Goal: Task Accomplishment & Management: Complete application form

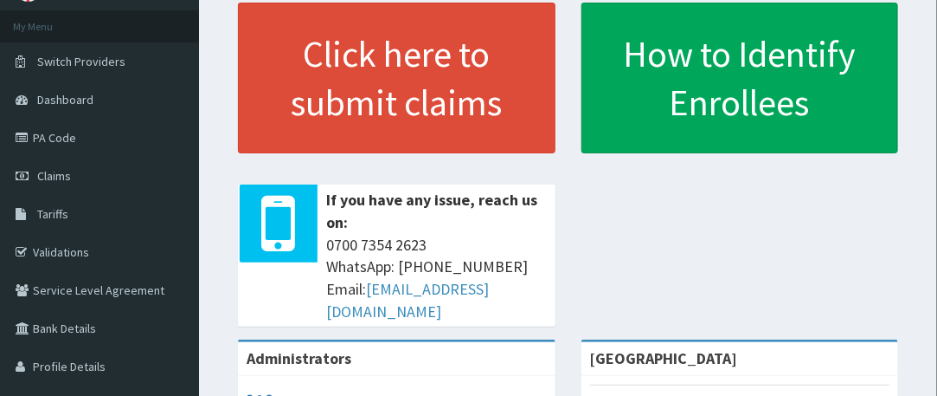
scroll to position [91, 0]
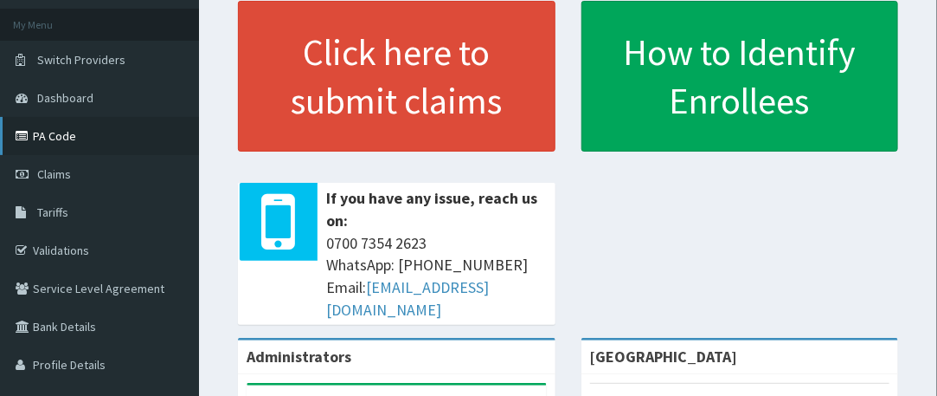
click at [63, 140] on link "PA Code" at bounding box center [99, 136] width 199 height 38
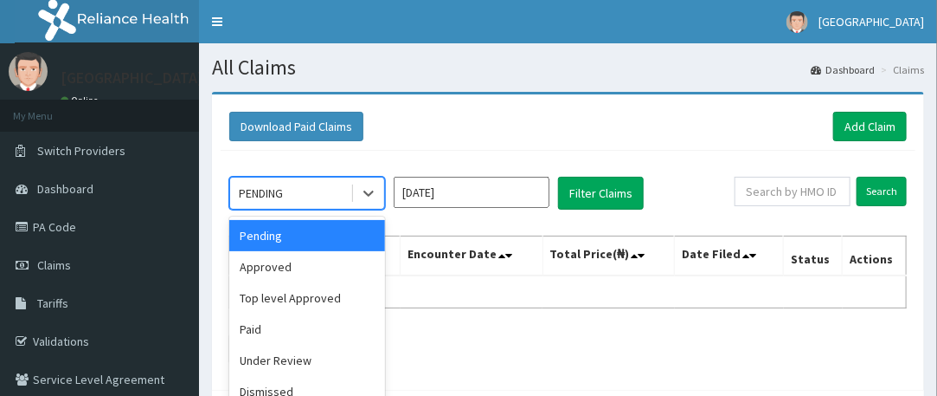
click at [379, 203] on div at bounding box center [368, 192] width 31 height 31
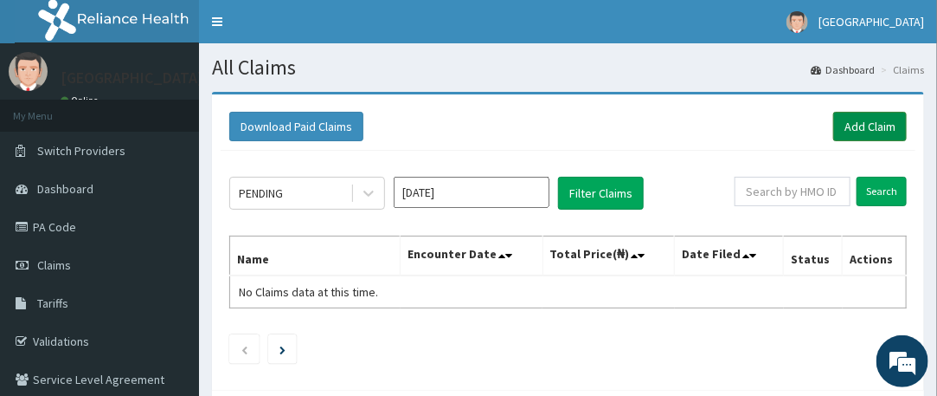
click at [859, 131] on link "Add Claim" at bounding box center [870, 126] width 74 height 29
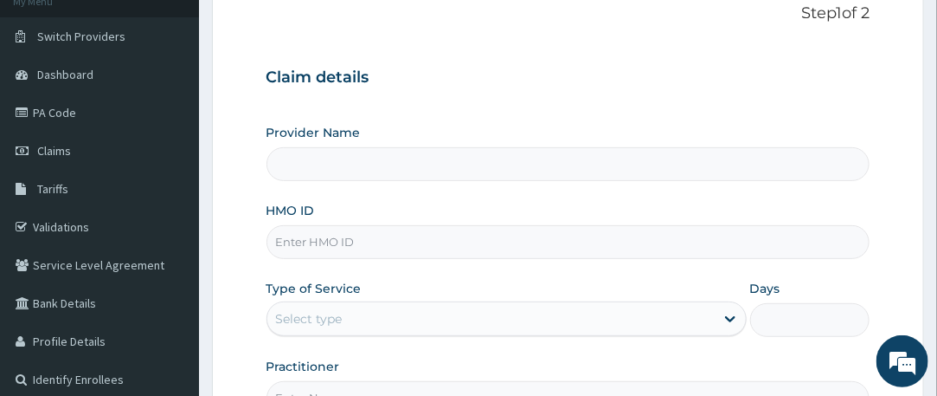
type input "[GEOGRAPHIC_DATA]"
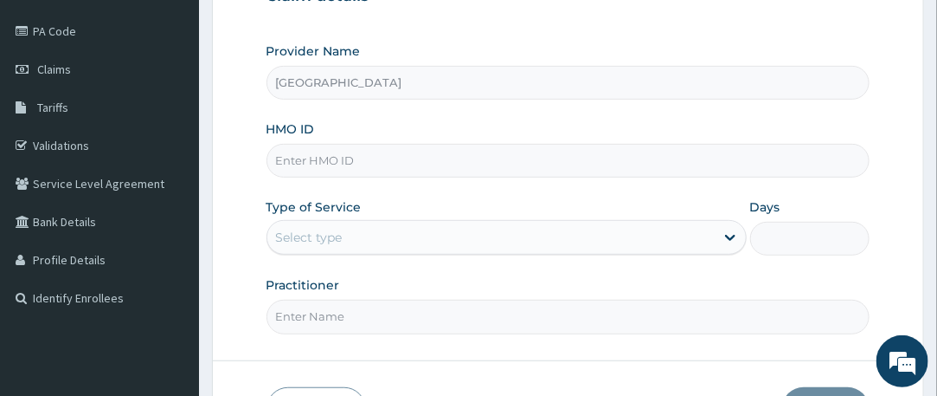
scroll to position [196, 0]
click at [321, 156] on input "HMO ID" at bounding box center [569, 161] width 604 height 34
type input "BST/10013/C"
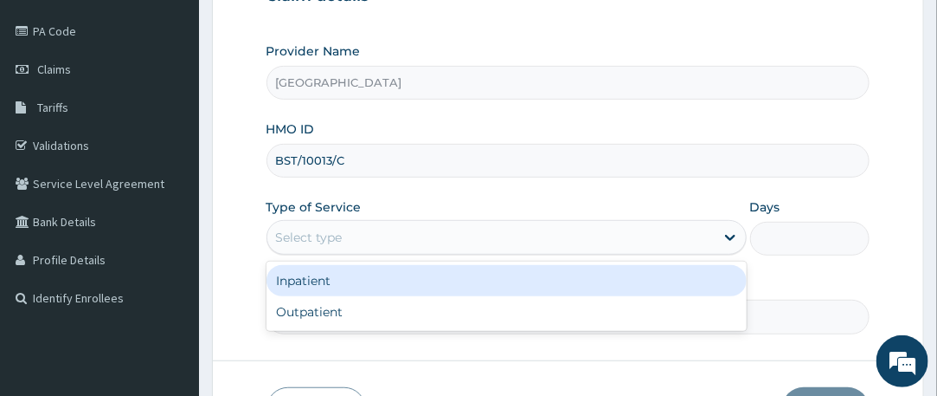
click at [343, 245] on div "Select type" at bounding box center [490, 237] width 447 height 28
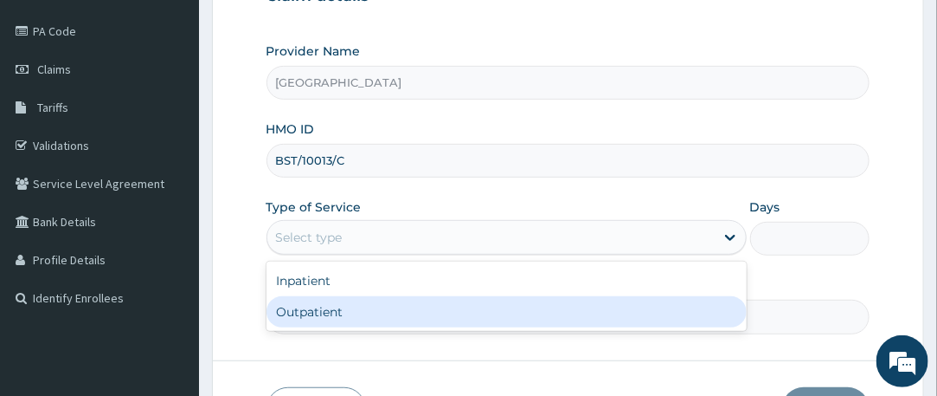
click at [341, 305] on div "Outpatient" at bounding box center [507, 311] width 480 height 31
type input "1"
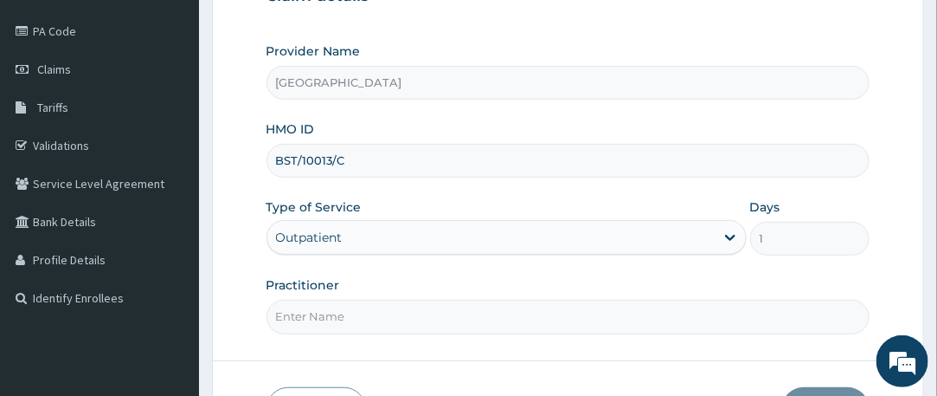
click at [454, 323] on input "Practitioner" at bounding box center [569, 316] width 604 height 34
type input "DR EJEMBI"
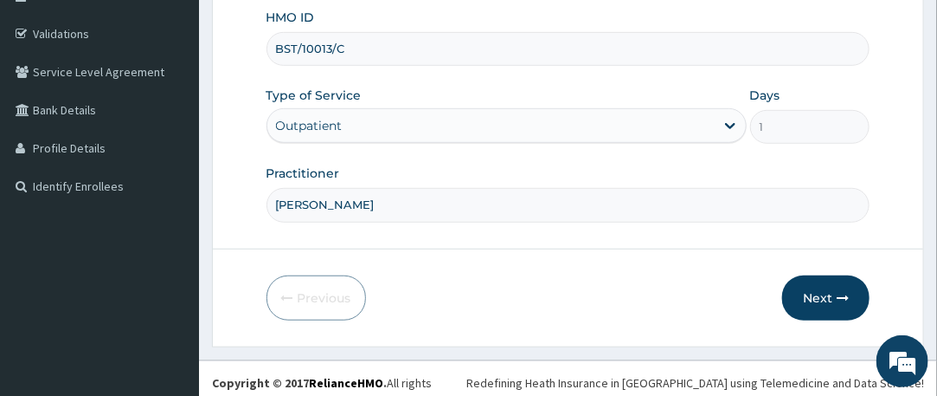
scroll to position [311, 0]
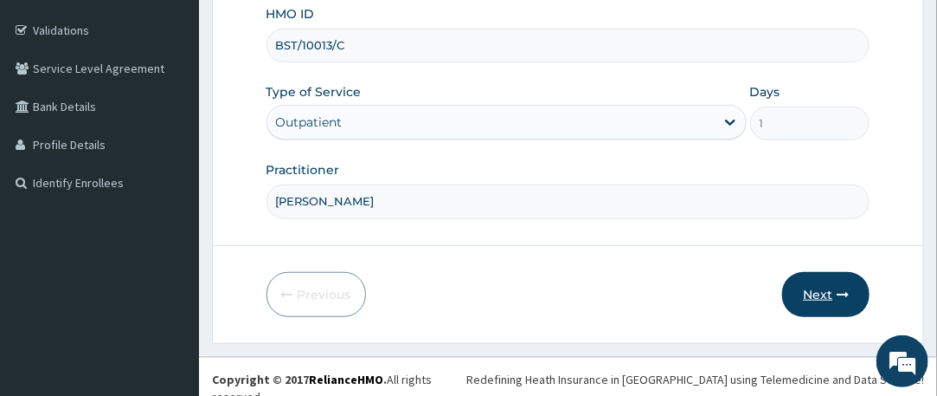
click at [839, 294] on icon "button" at bounding box center [843, 294] width 12 height 12
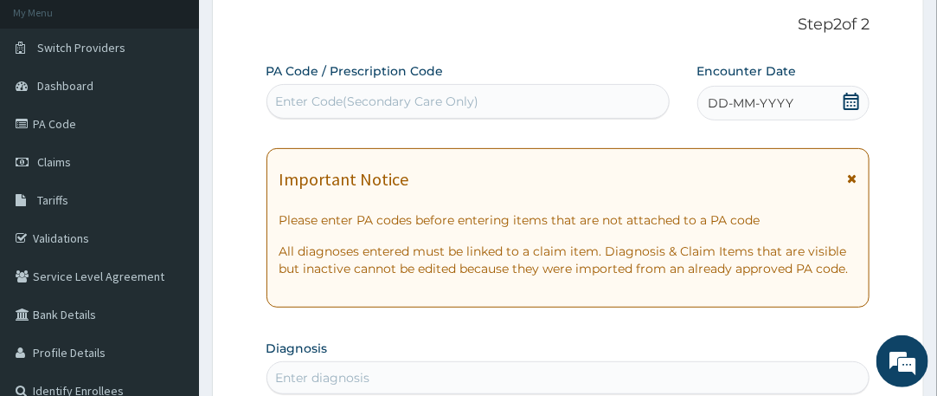
scroll to position [101, 0]
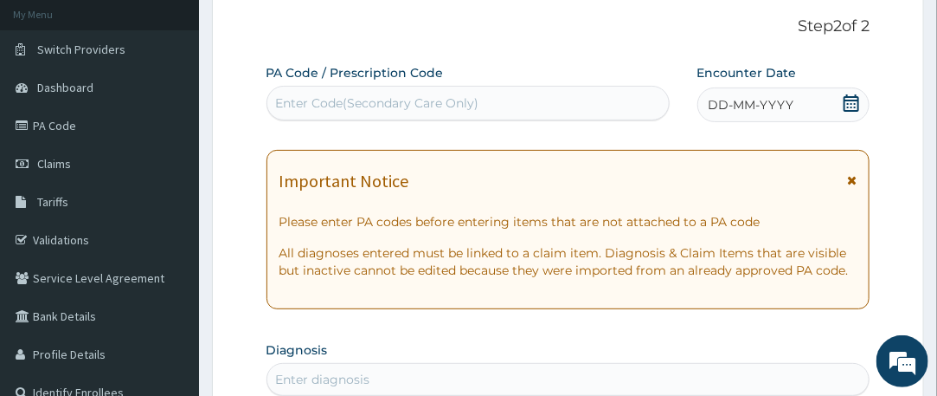
click at [379, 101] on div "Enter Code(Secondary Care Only)" at bounding box center [377, 102] width 203 height 17
paste input "PA/7618B0"
type input "PA/7618B0"
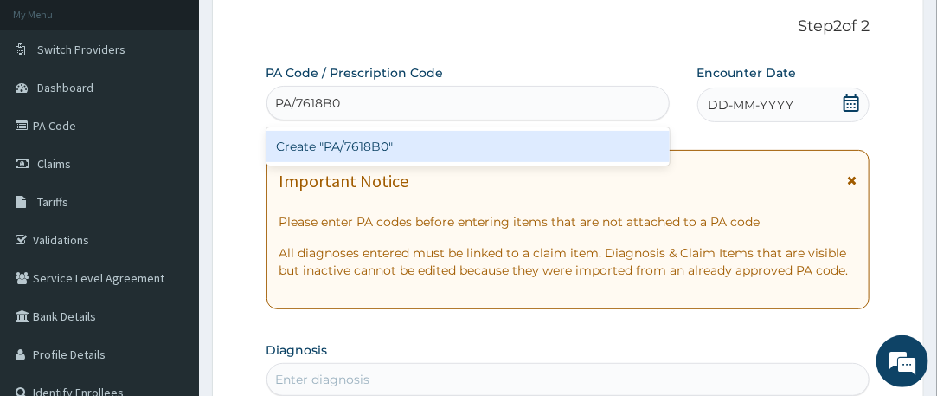
click at [369, 141] on div "Create "PA/7618B0"" at bounding box center [468, 146] width 403 height 31
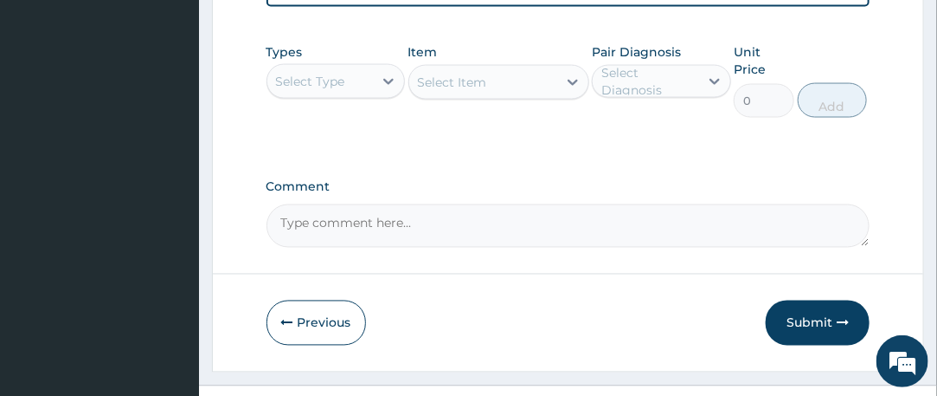
scroll to position [943, 0]
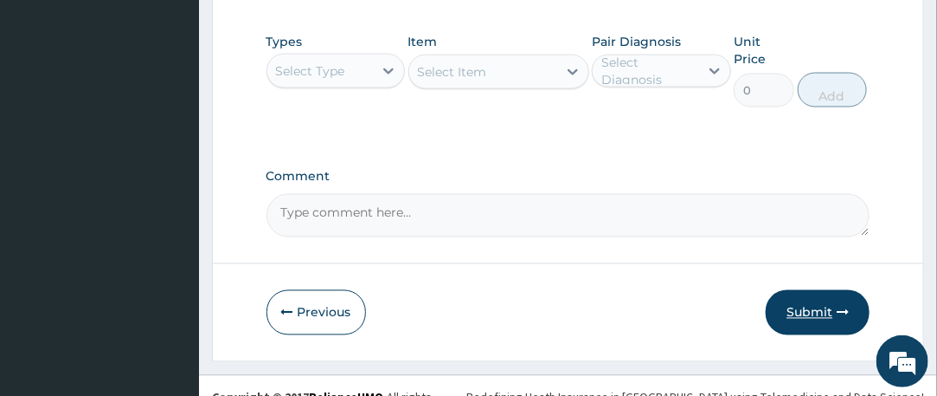
click at [815, 297] on button "Submit" at bounding box center [818, 312] width 104 height 45
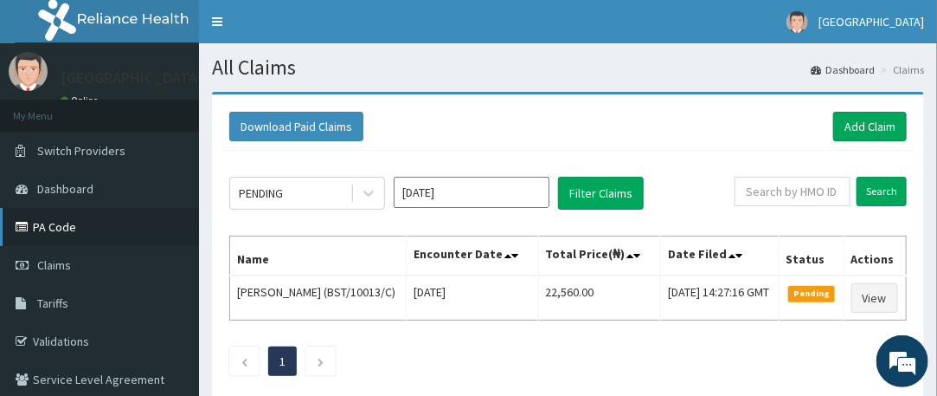
click at [74, 240] on link "PA Code" at bounding box center [99, 227] width 199 height 38
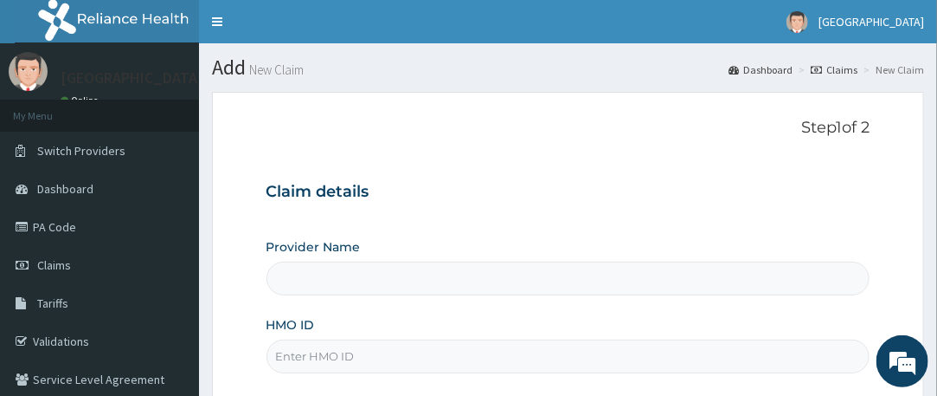
type input "[GEOGRAPHIC_DATA]"
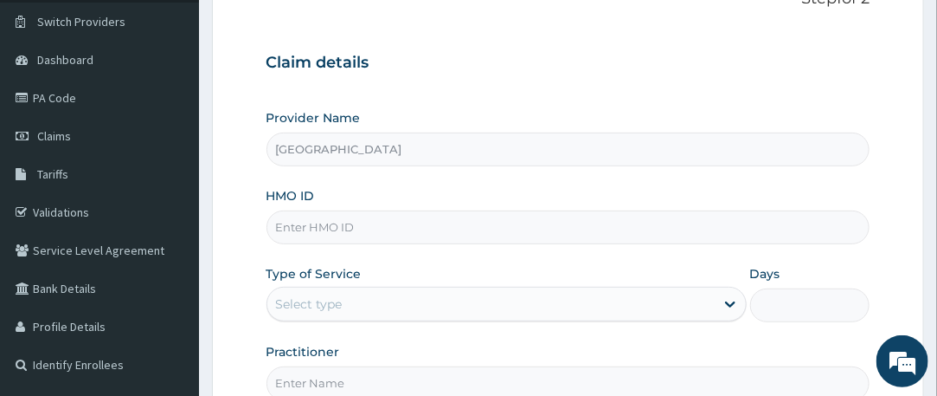
scroll to position [132, 0]
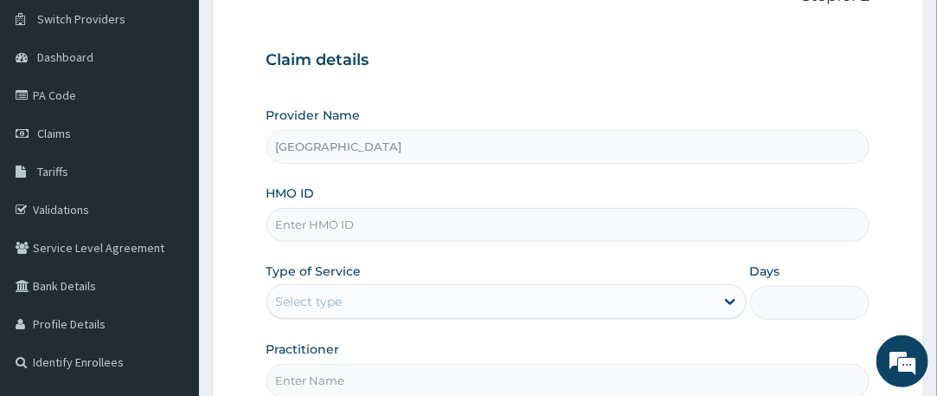
click at [336, 228] on input "HMO ID" at bounding box center [569, 225] width 604 height 34
type input "ENP/11816/A"
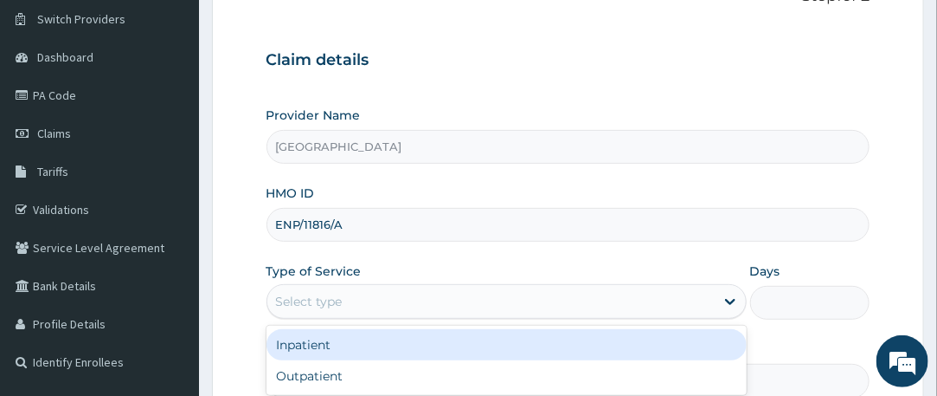
click at [368, 306] on div "Select type" at bounding box center [490, 301] width 447 height 28
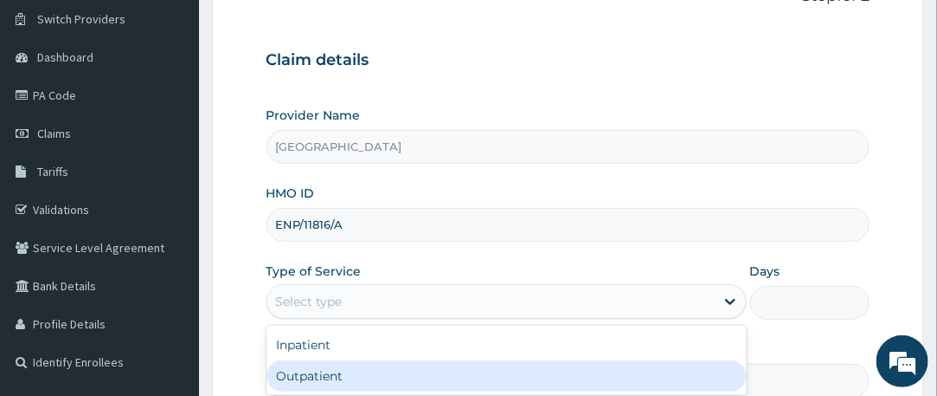
click at [306, 381] on div "Outpatient" at bounding box center [507, 375] width 480 height 31
type input "1"
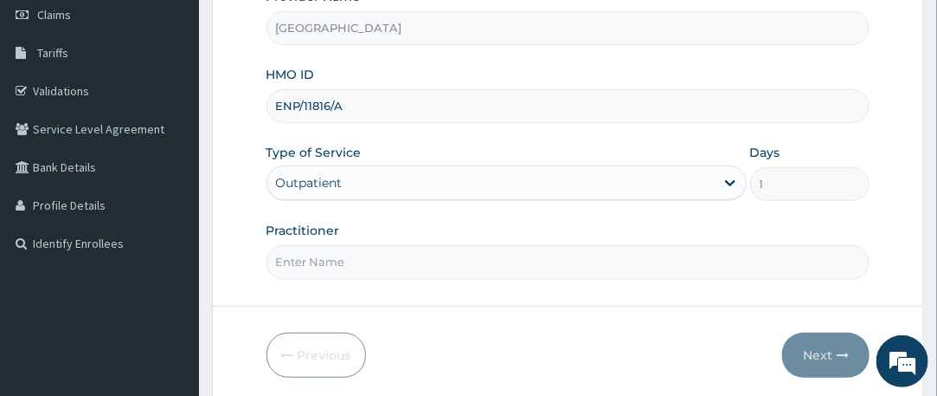
scroll to position [270, 0]
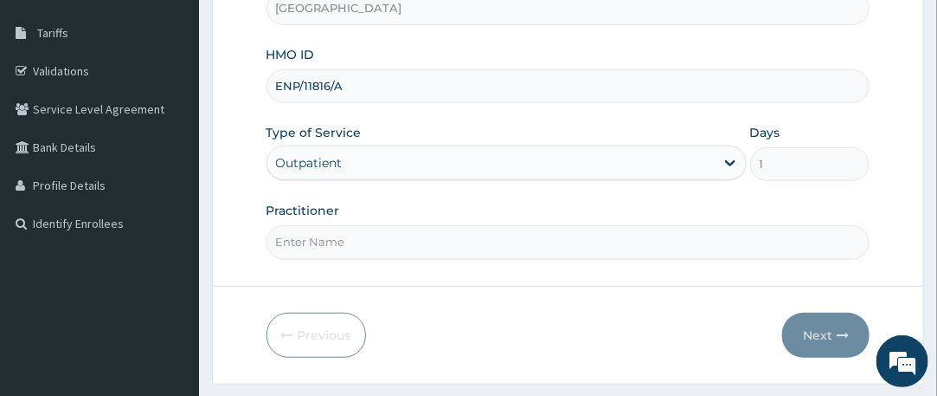
click at [357, 231] on input "Practitioner" at bounding box center [569, 242] width 604 height 34
type input "DR EJEMBI"
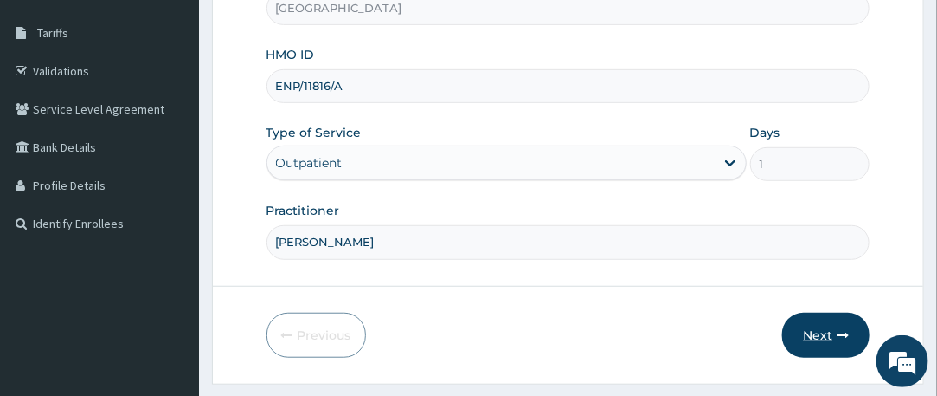
click at [845, 337] on button "Next" at bounding box center [825, 334] width 87 height 45
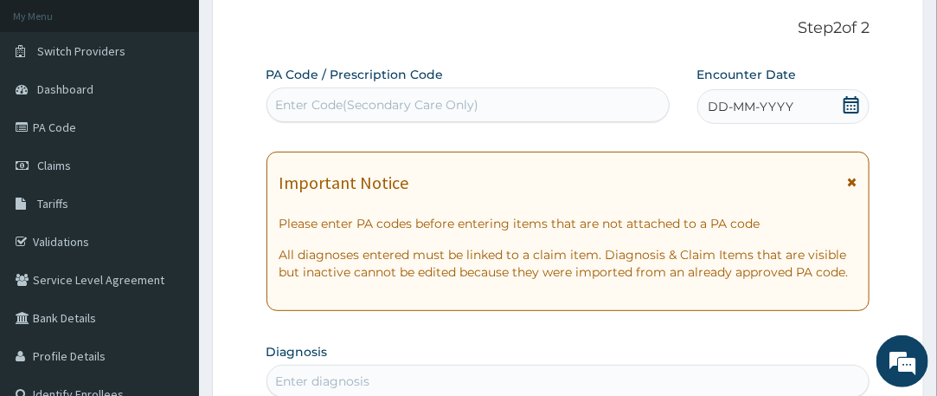
scroll to position [34, 0]
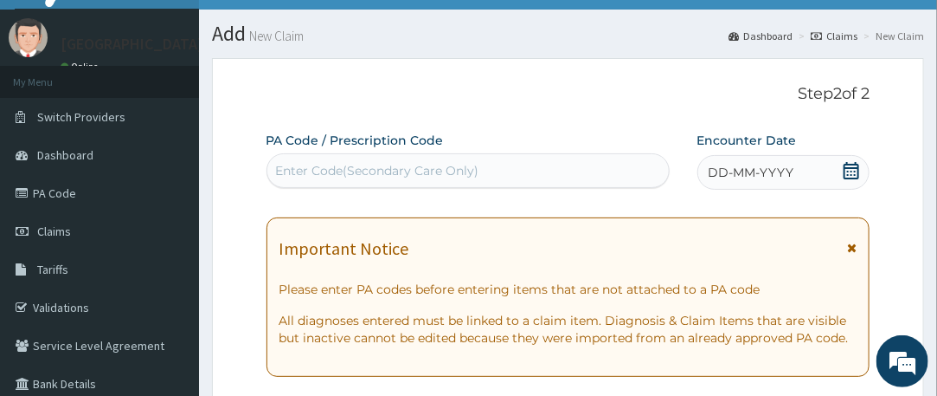
click at [389, 160] on div "Enter Code(Secondary Care Only)" at bounding box center [468, 171] width 402 height 28
paste input "PA/A95C86"
type input "PA/A95C86"
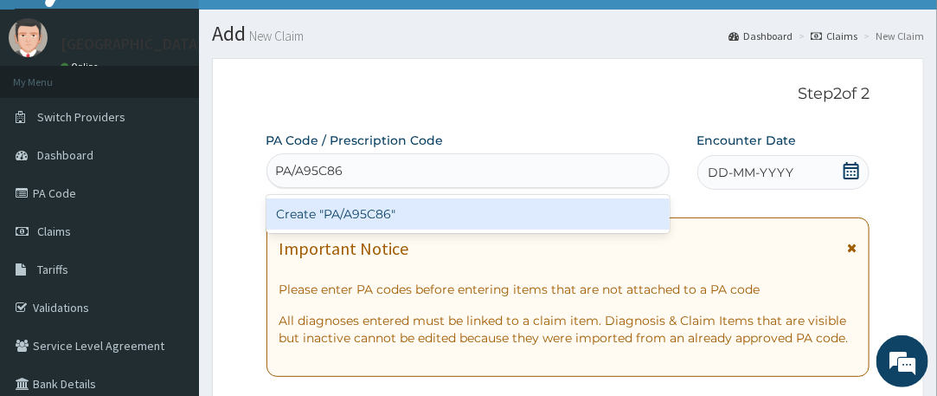
click at [389, 215] on div "Create "PA/A95C86"" at bounding box center [468, 213] width 403 height 31
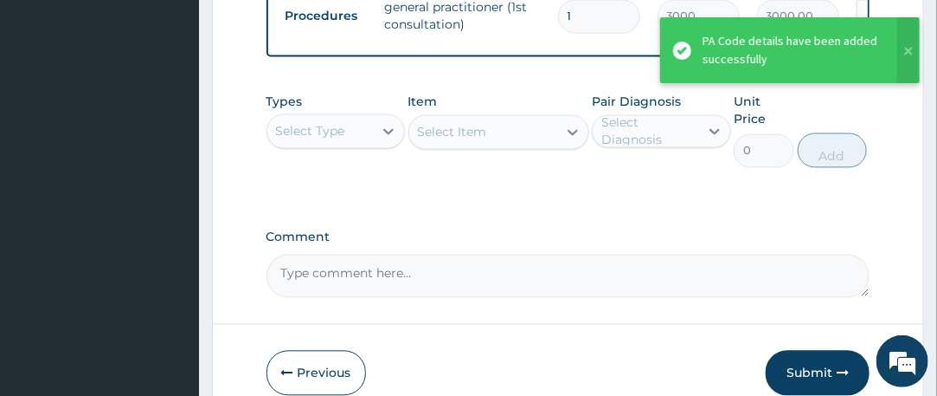
scroll to position [1198, 0]
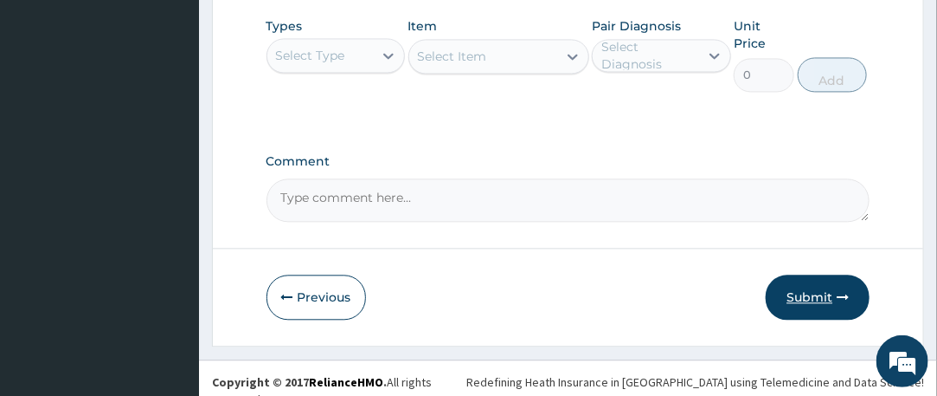
click at [801, 288] on button "Submit" at bounding box center [818, 296] width 104 height 45
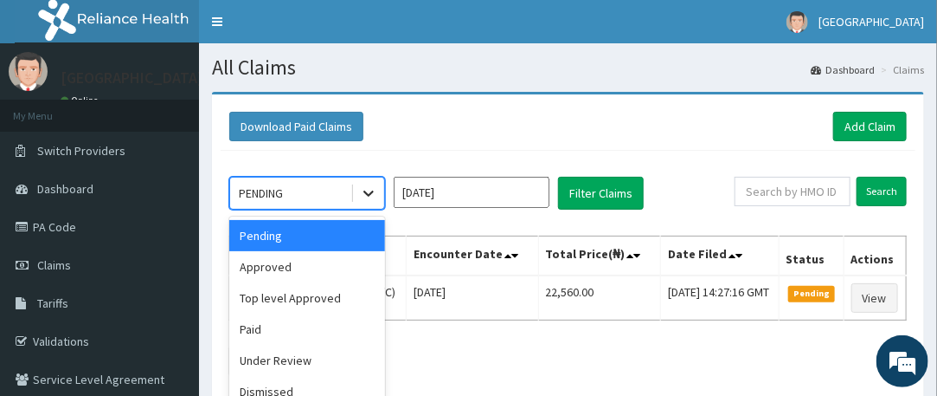
click at [364, 190] on icon at bounding box center [368, 192] width 17 height 17
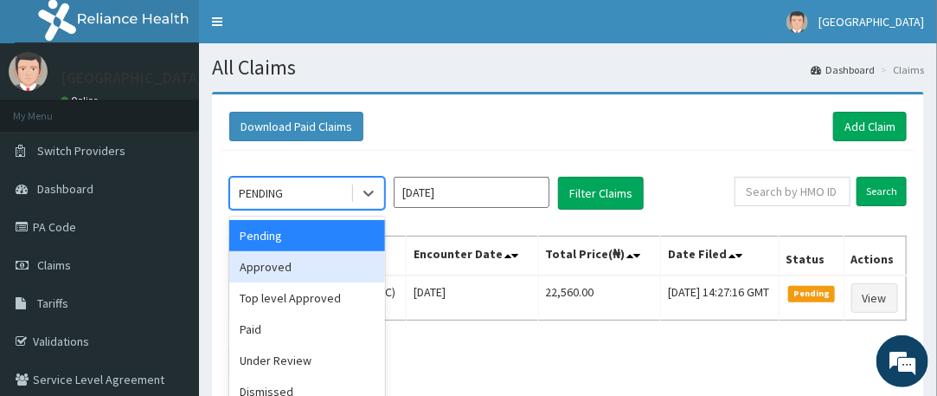
click at [291, 263] on div "Approved" at bounding box center [307, 266] width 156 height 31
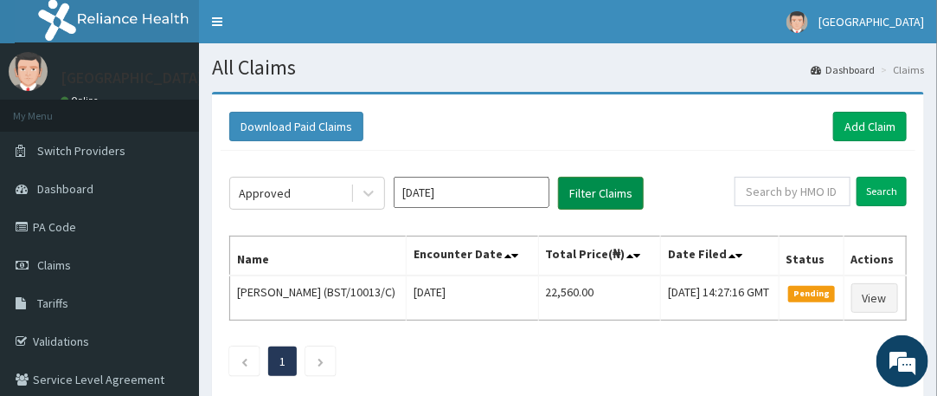
click at [586, 196] on button "Filter Claims" at bounding box center [601, 193] width 86 height 33
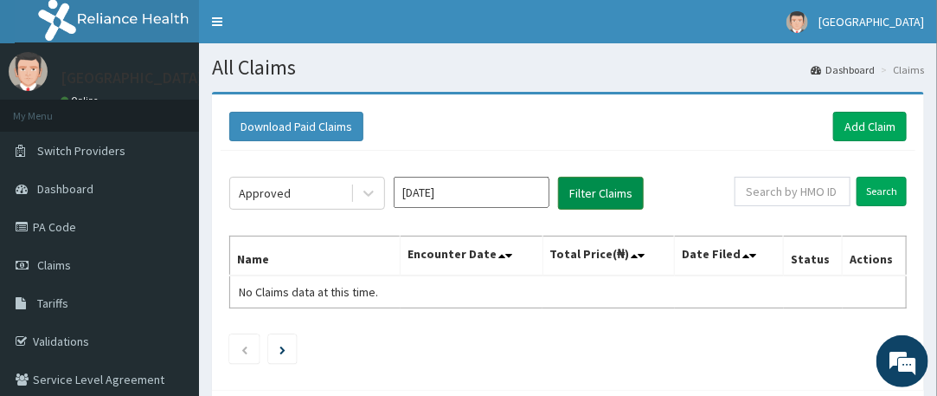
click at [586, 196] on button "Filter Claims" at bounding box center [601, 193] width 86 height 33
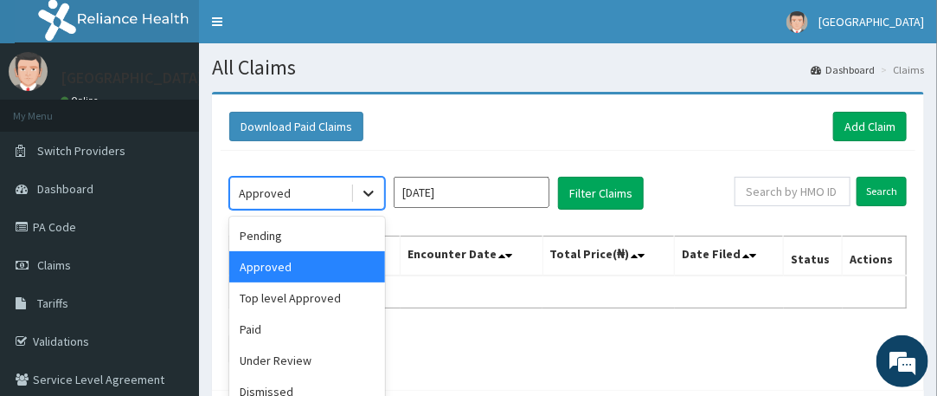
click at [372, 198] on icon at bounding box center [368, 192] width 17 height 17
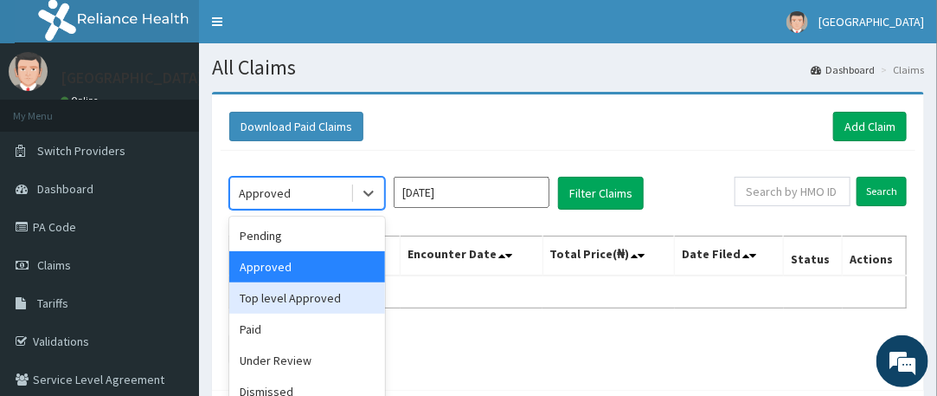
click at [320, 298] on div "Top level Approved" at bounding box center [307, 297] width 156 height 31
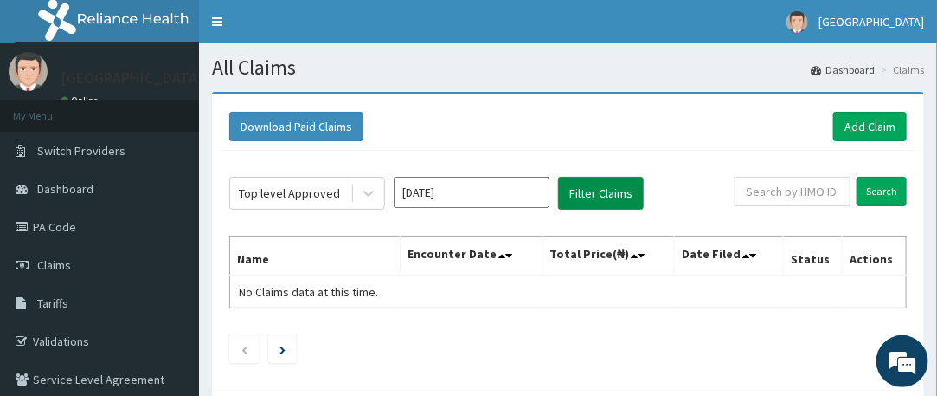
click at [578, 193] on button "Filter Claims" at bounding box center [601, 193] width 86 height 33
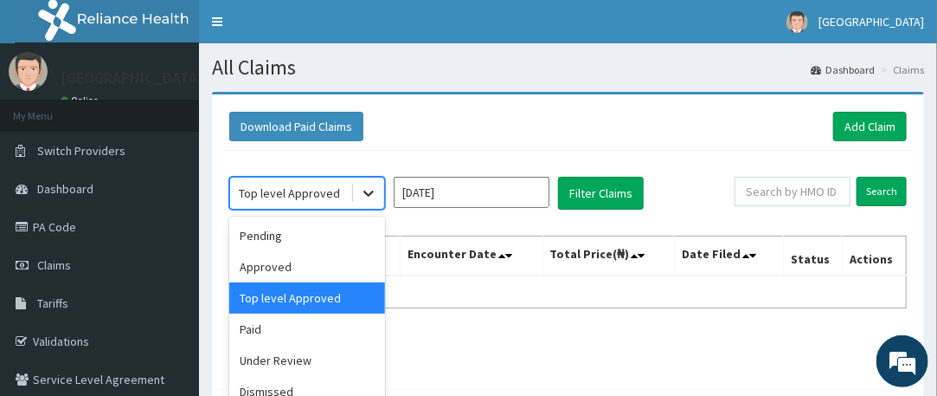
click at [364, 196] on icon at bounding box center [368, 192] width 17 height 17
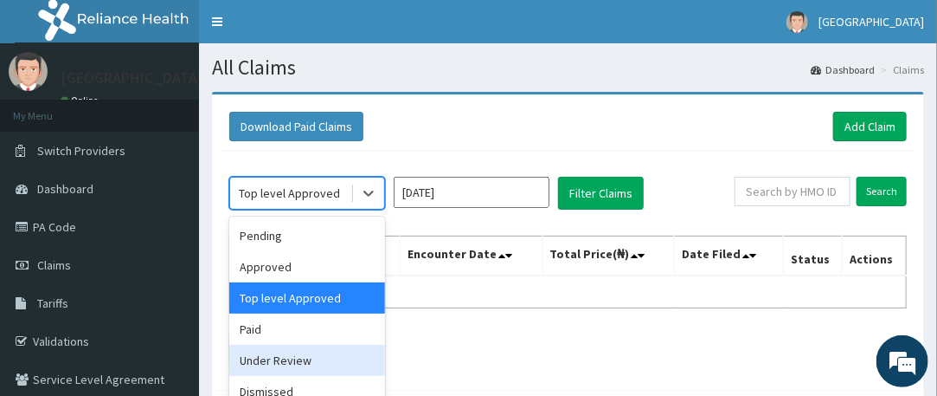
click at [326, 354] on div "Under Review" at bounding box center [307, 359] width 156 height 31
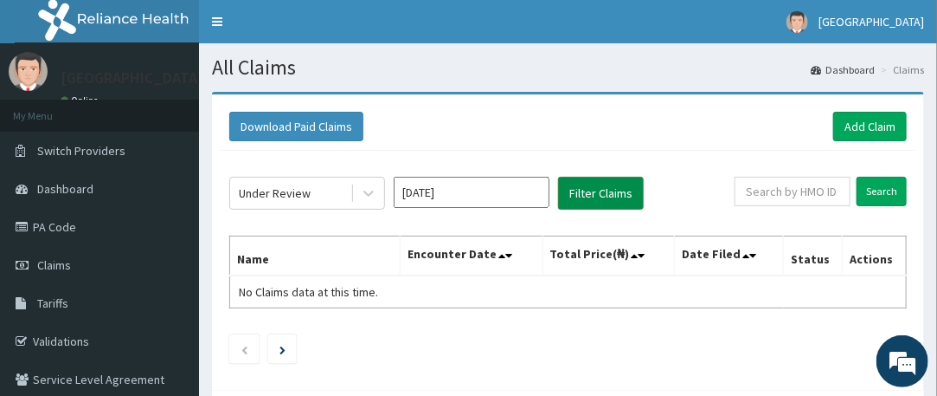
click at [576, 200] on button "Filter Claims" at bounding box center [601, 193] width 86 height 33
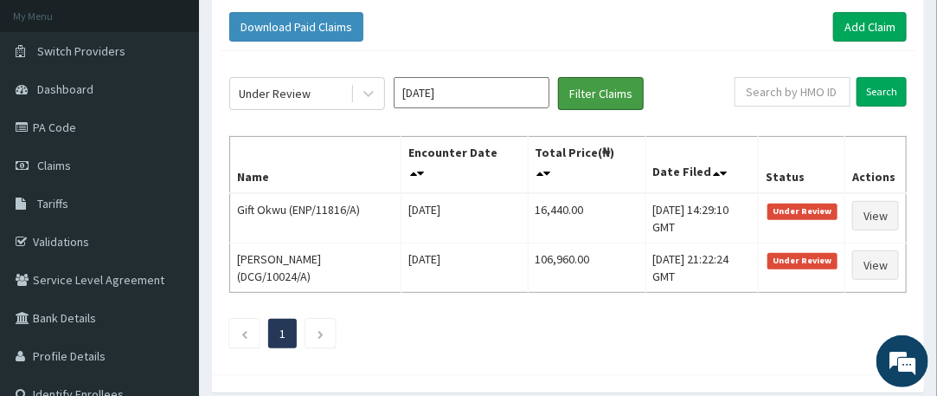
scroll to position [104, 0]
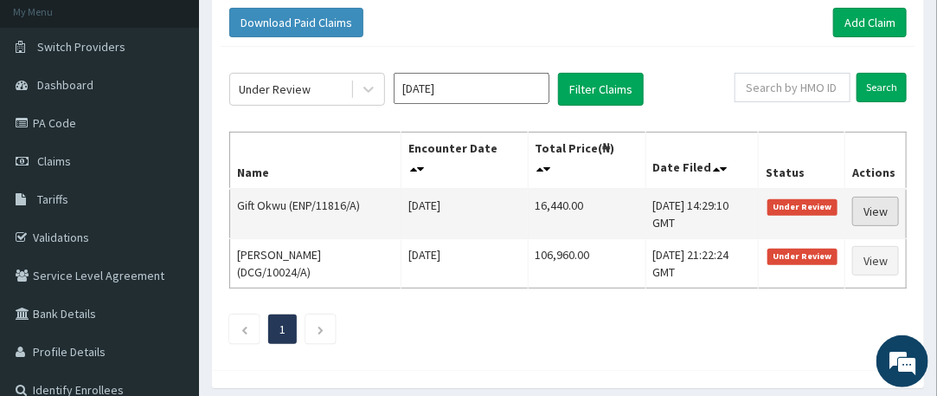
click at [872, 203] on link "View" at bounding box center [876, 210] width 47 height 29
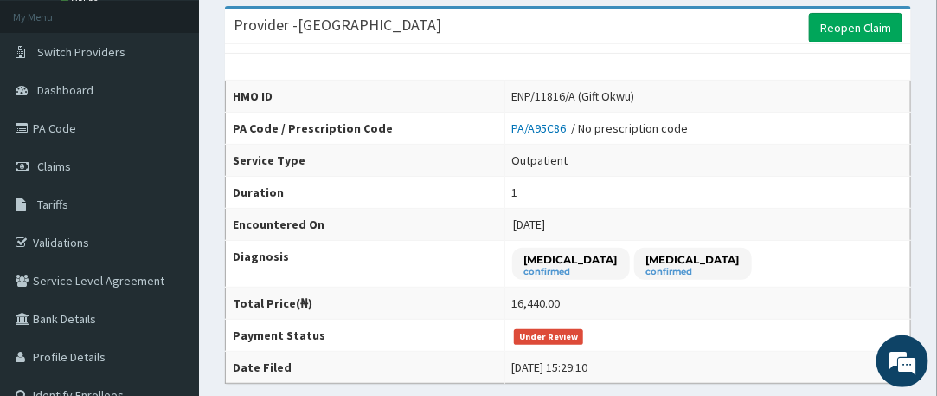
scroll to position [90, 0]
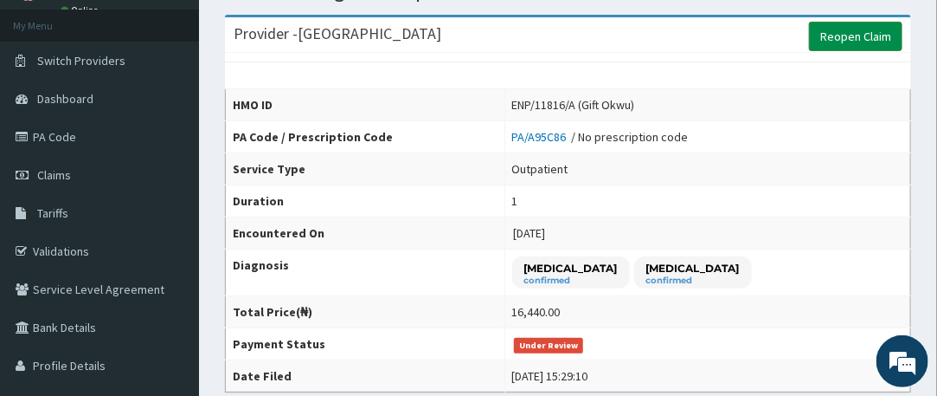
click at [865, 32] on link "Reopen Claim" at bounding box center [855, 36] width 93 height 29
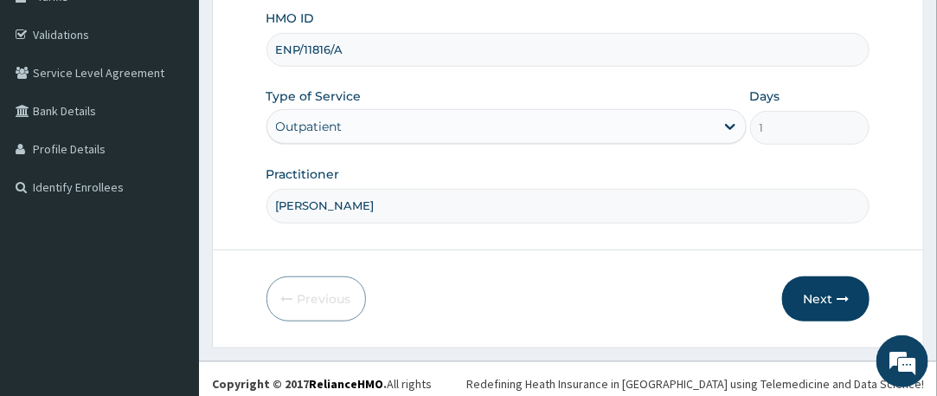
scroll to position [311, 0]
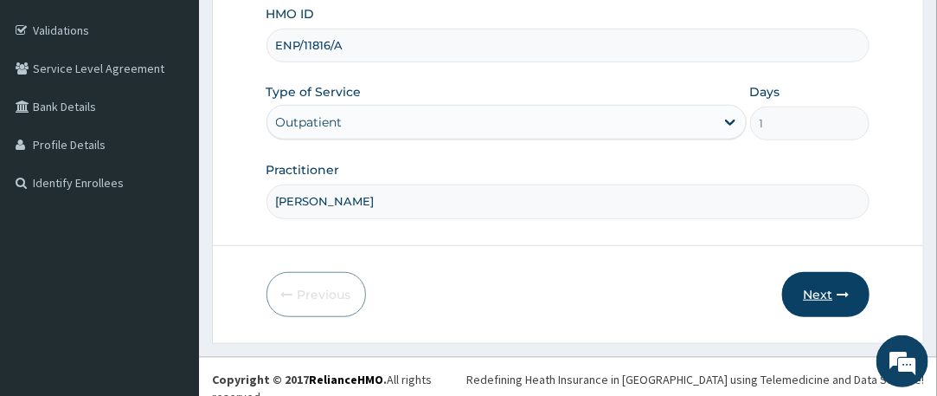
click at [819, 288] on button "Next" at bounding box center [825, 294] width 87 height 45
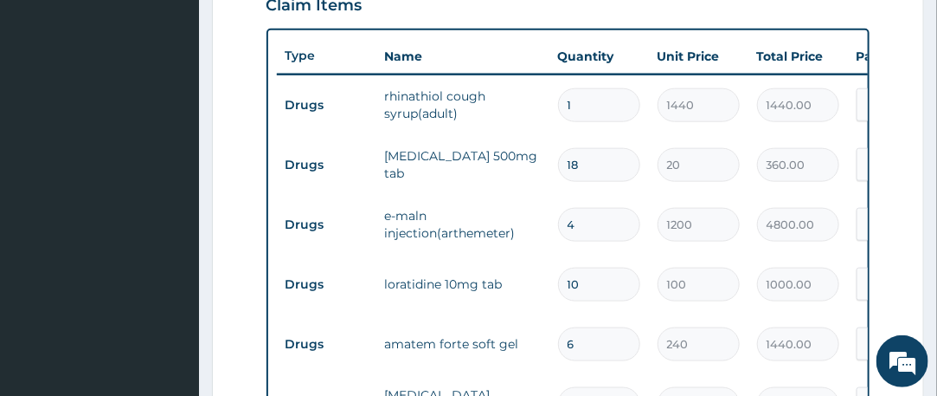
scroll to position [620, 0]
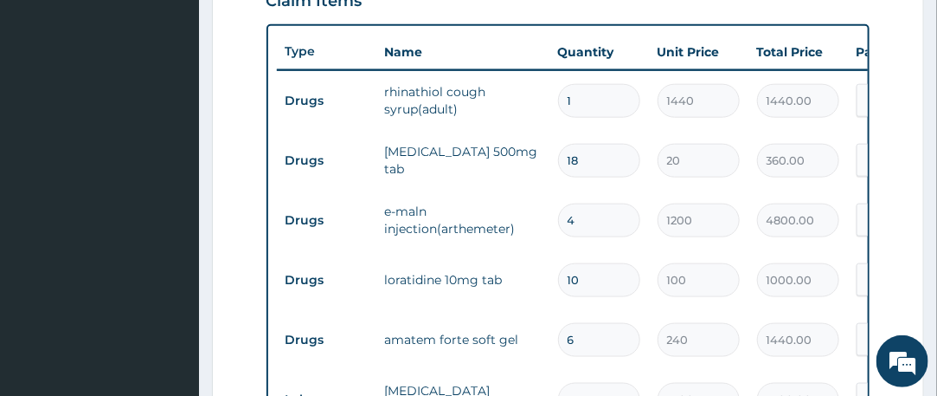
click at [592, 219] on input "4" at bounding box center [599, 220] width 82 height 34
type input "0.00"
type input "3"
type input "3600.00"
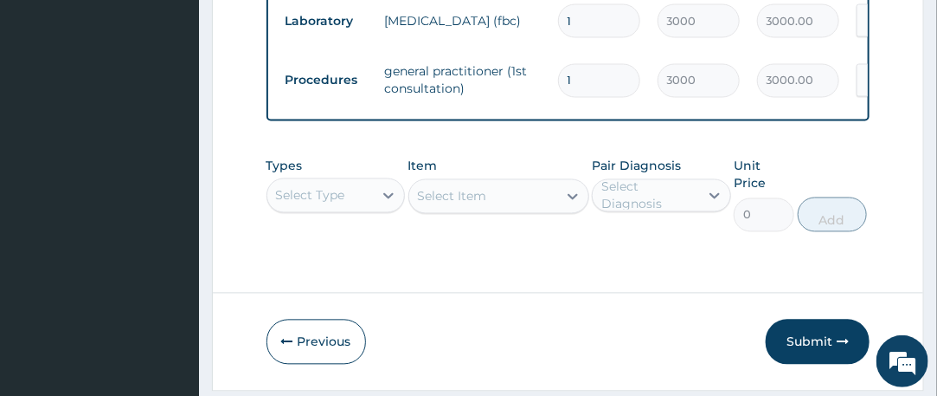
scroll to position [1102, 0]
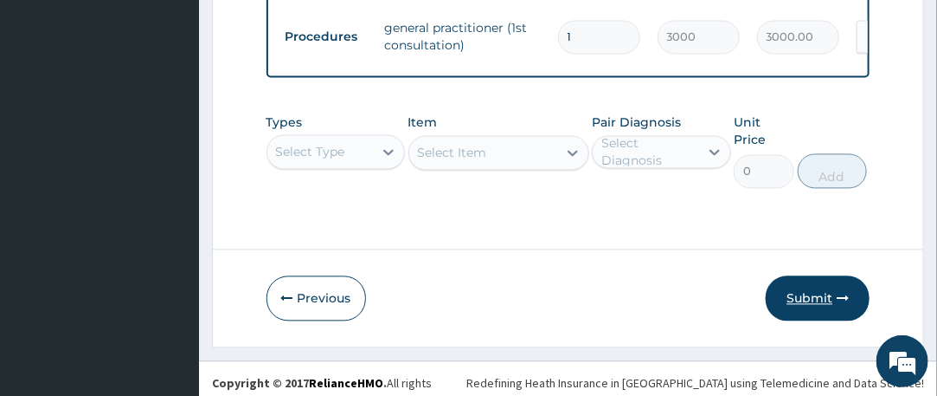
type input "3"
click at [803, 281] on button "Submit" at bounding box center [818, 297] width 104 height 45
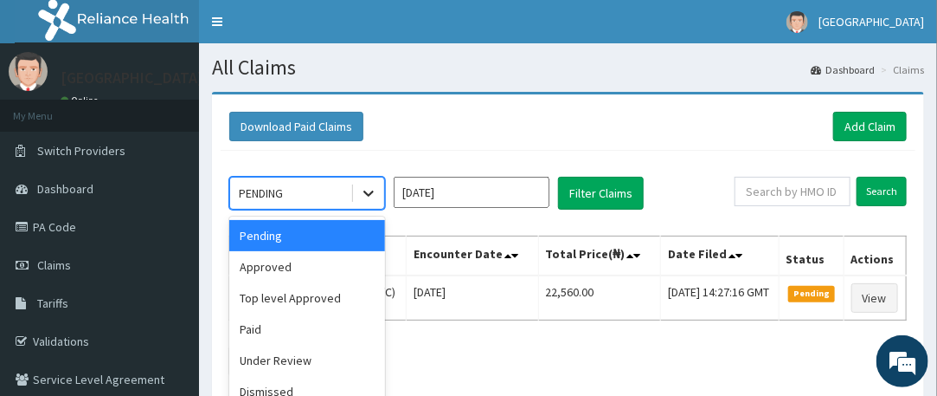
click at [361, 193] on icon at bounding box center [368, 192] width 17 height 17
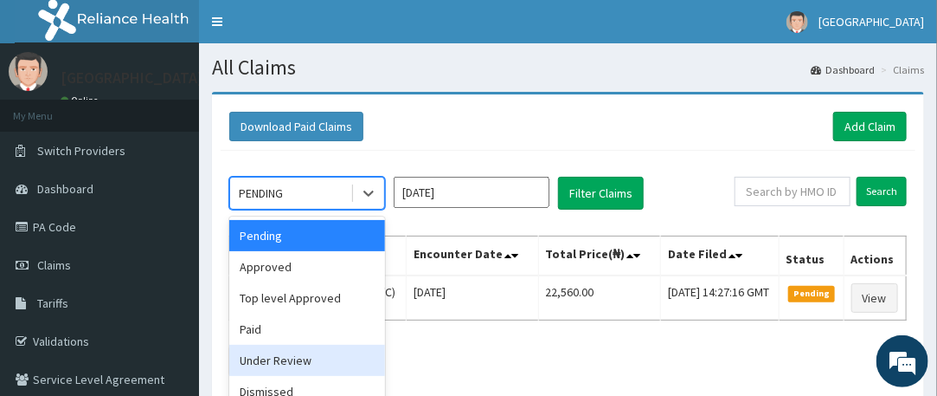
click at [279, 356] on div "Under Review" at bounding box center [307, 359] width 156 height 31
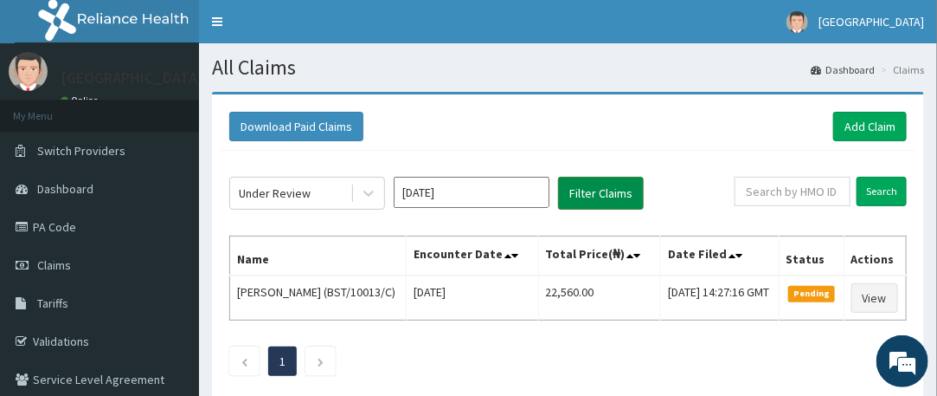
click at [620, 190] on button "Filter Claims" at bounding box center [601, 193] width 86 height 33
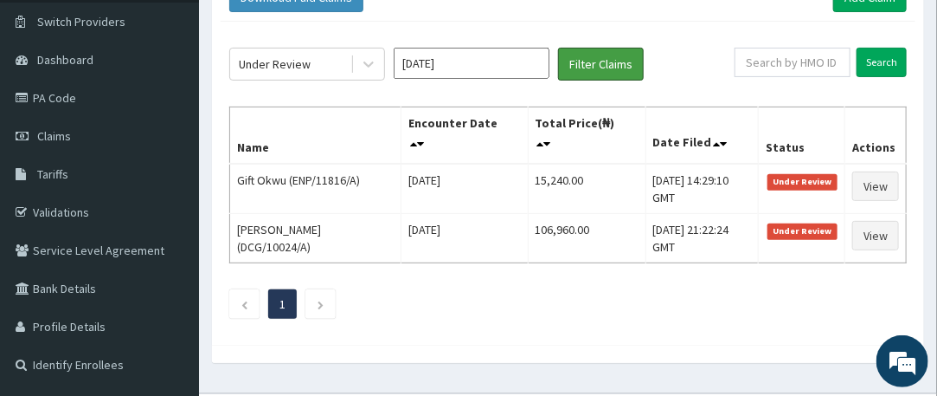
scroll to position [138, 0]
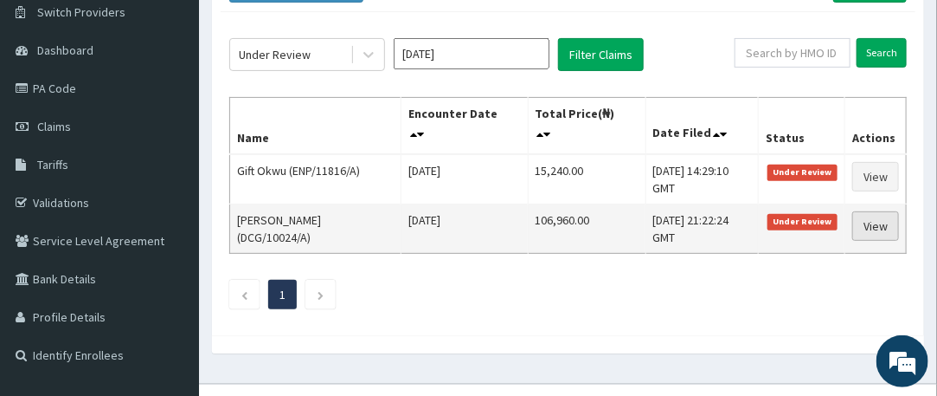
click at [866, 225] on link "View" at bounding box center [876, 225] width 47 height 29
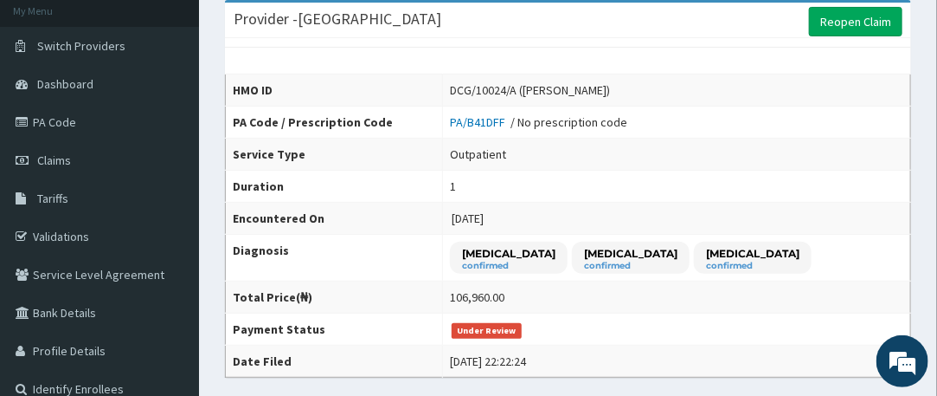
scroll to position [93, 0]
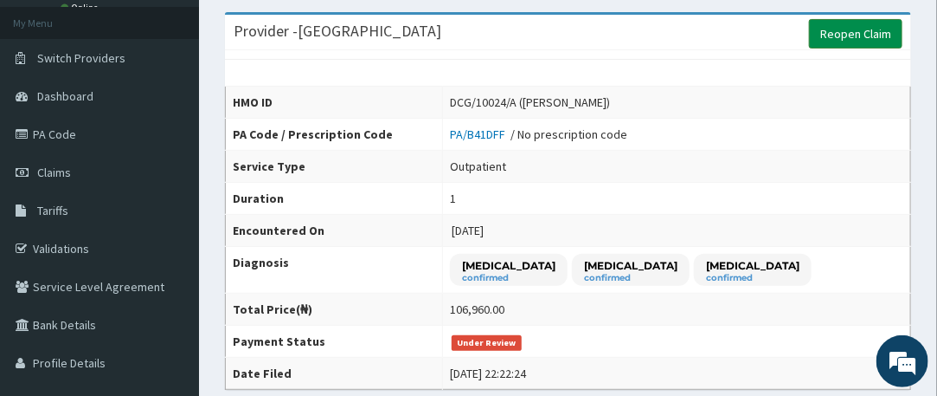
click at [834, 35] on link "Reopen Claim" at bounding box center [855, 33] width 93 height 29
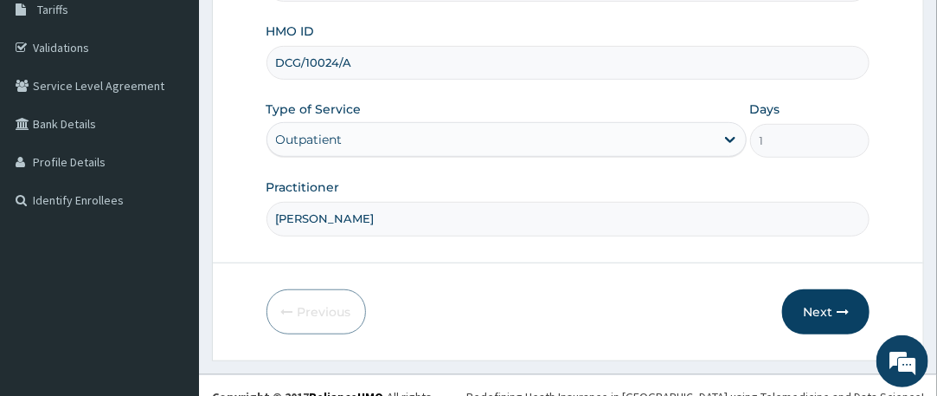
scroll to position [311, 0]
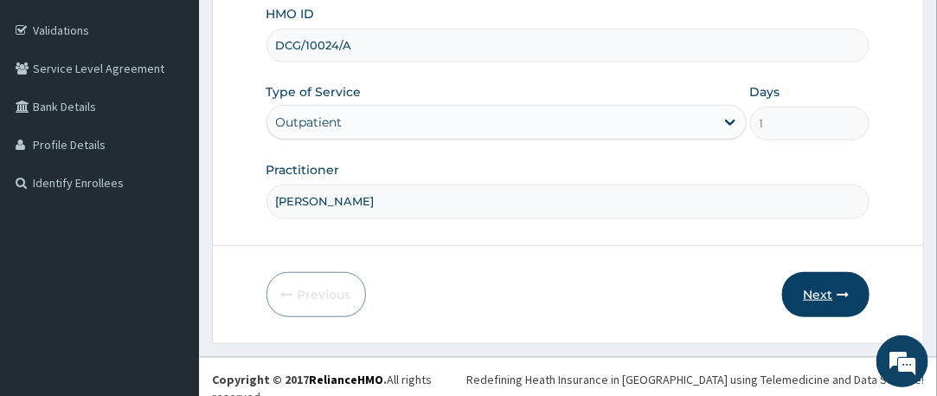
click at [832, 280] on button "Next" at bounding box center [825, 294] width 87 height 45
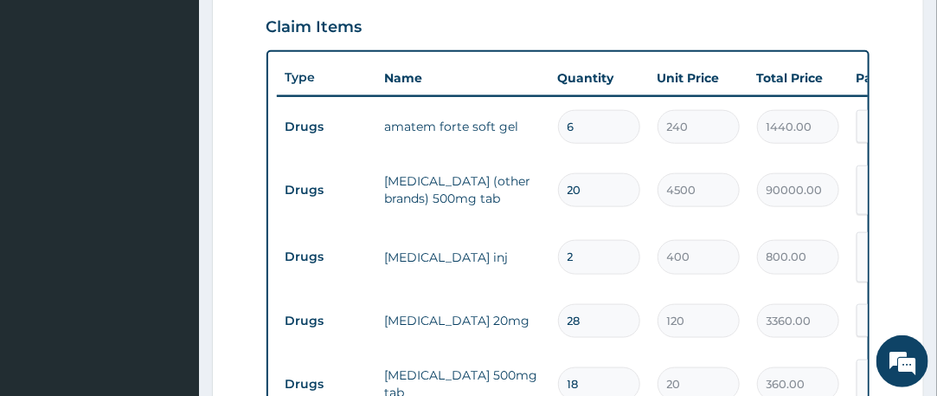
scroll to position [598, 0]
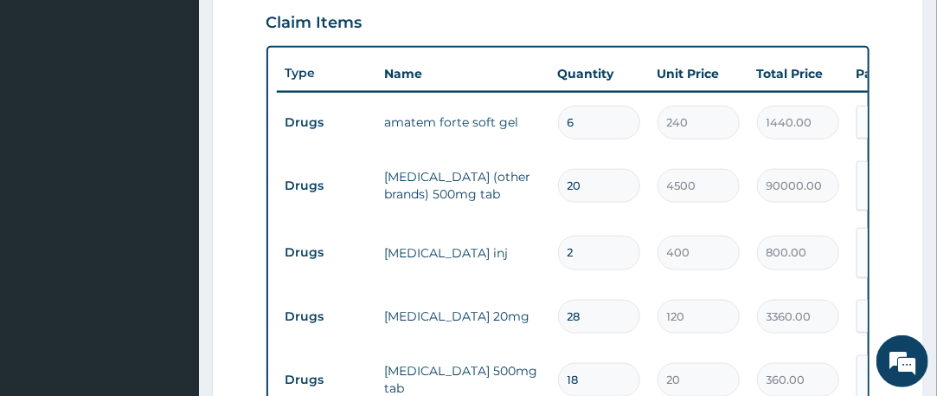
click at [586, 175] on input "20" at bounding box center [599, 186] width 82 height 34
type input "2"
type input "9000.00"
type input "0.00"
type input "1"
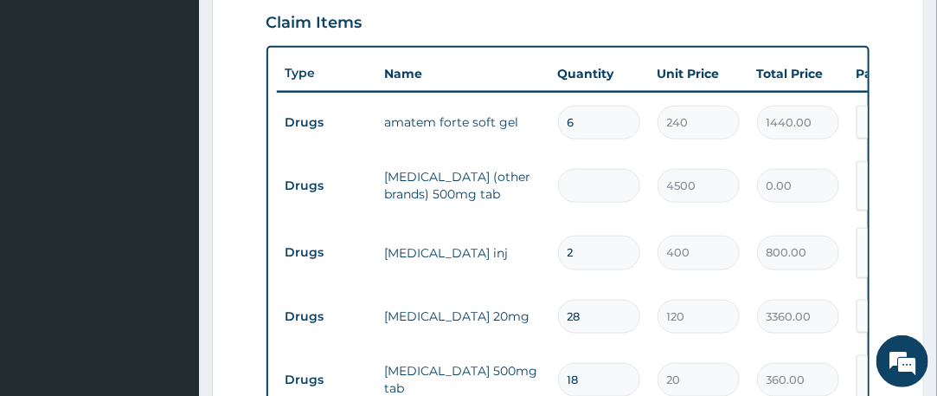
type input "4500.00"
type input "10"
type input "45000.00"
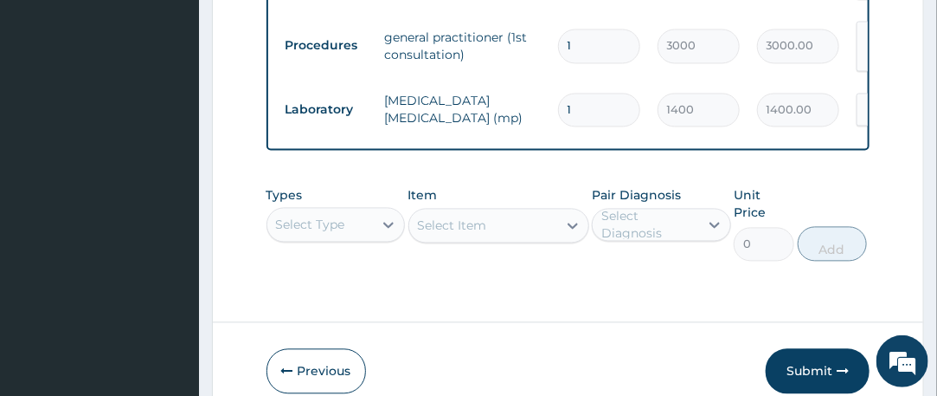
scroll to position [1161, 0]
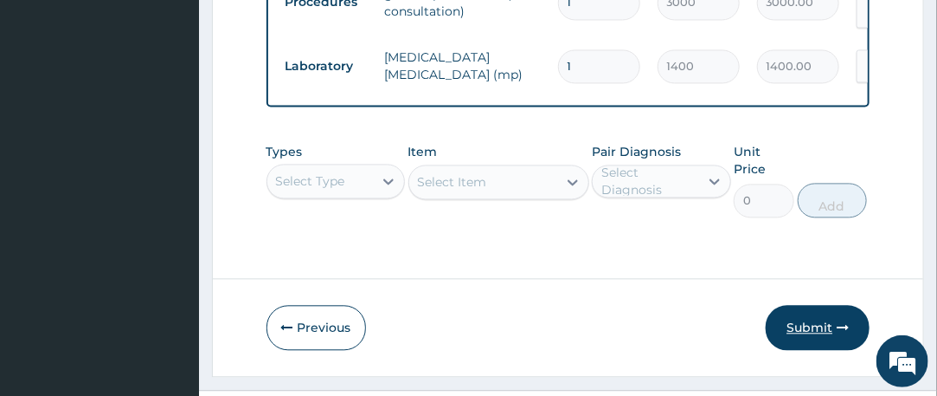
type input "10"
click at [806, 305] on button "Submit" at bounding box center [818, 327] width 104 height 45
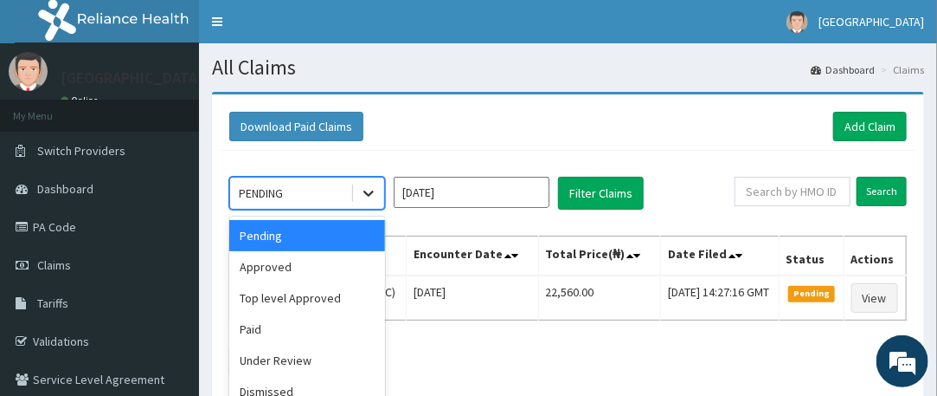
click at [360, 197] on icon at bounding box center [368, 192] width 17 height 17
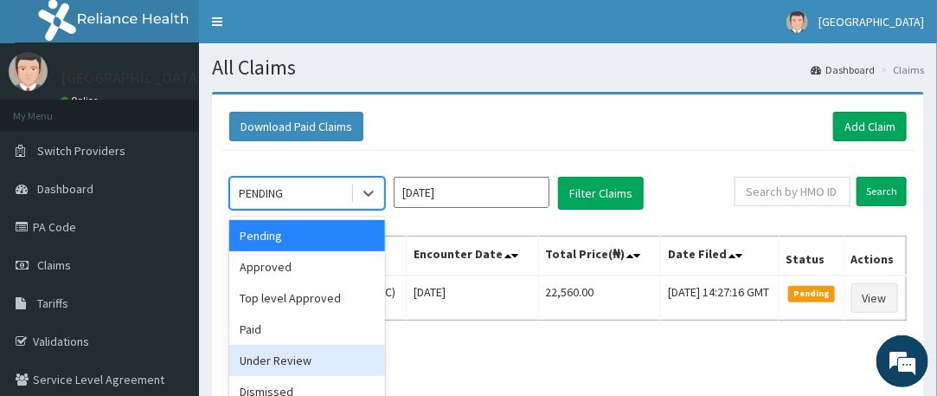
click at [305, 353] on div "Under Review" at bounding box center [307, 359] width 156 height 31
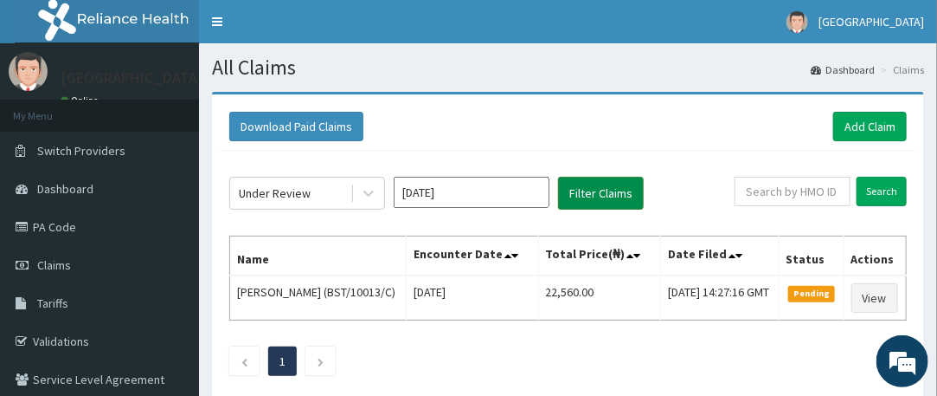
click at [582, 196] on button "Filter Claims" at bounding box center [601, 193] width 86 height 33
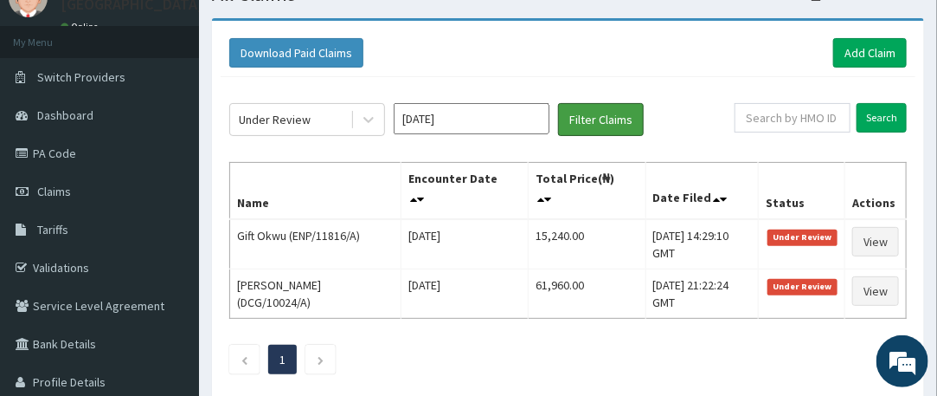
scroll to position [104, 0]
